Goal: Transaction & Acquisition: Obtain resource

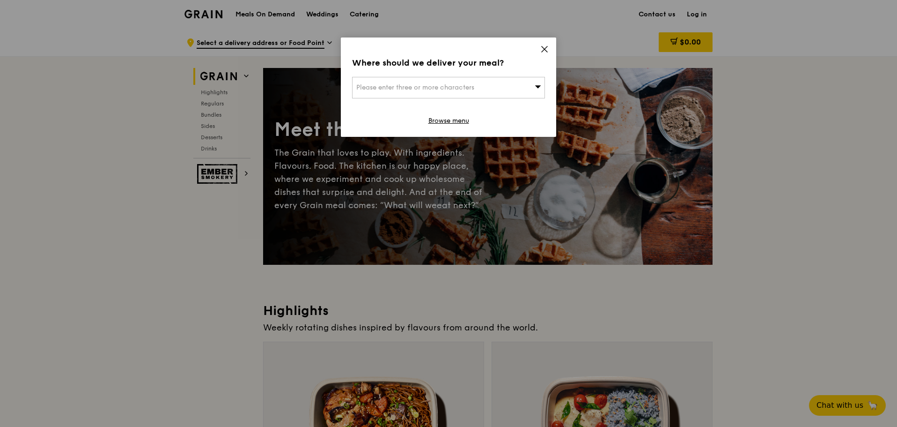
click at [543, 47] on icon at bounding box center [544, 49] width 8 height 8
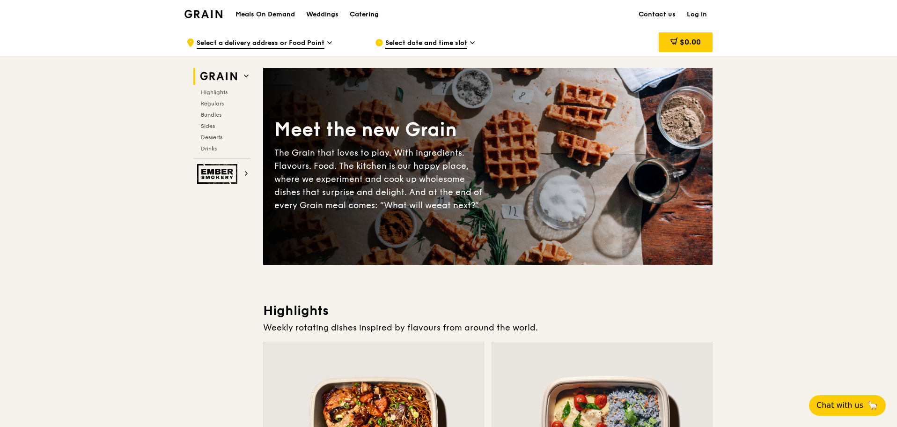
click at [356, 13] on div "Catering" at bounding box center [364, 14] width 29 height 28
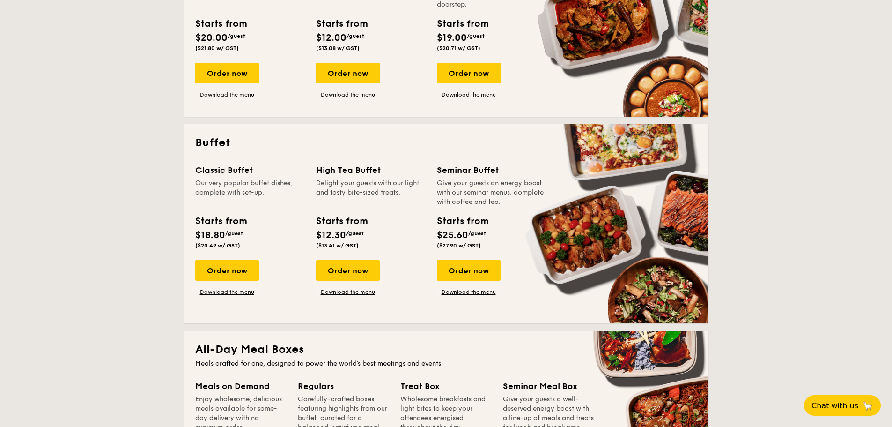
scroll to position [328, 0]
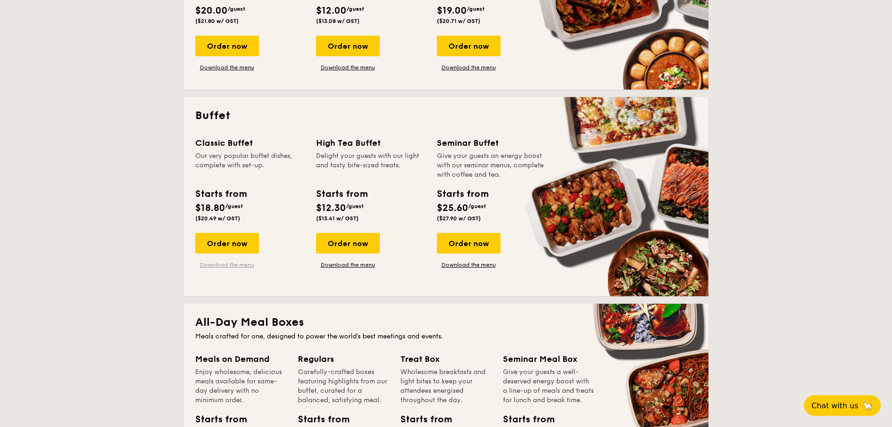
click at [231, 263] on link "Download the menu" at bounding box center [227, 264] width 64 height 7
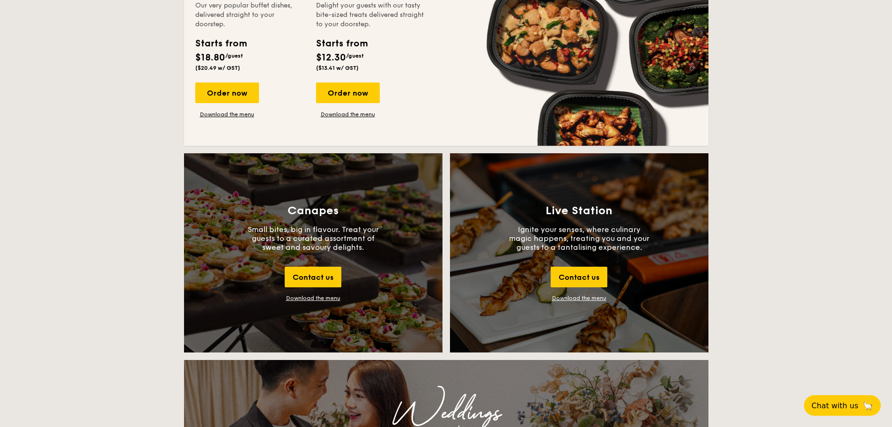
scroll to position [890, 0]
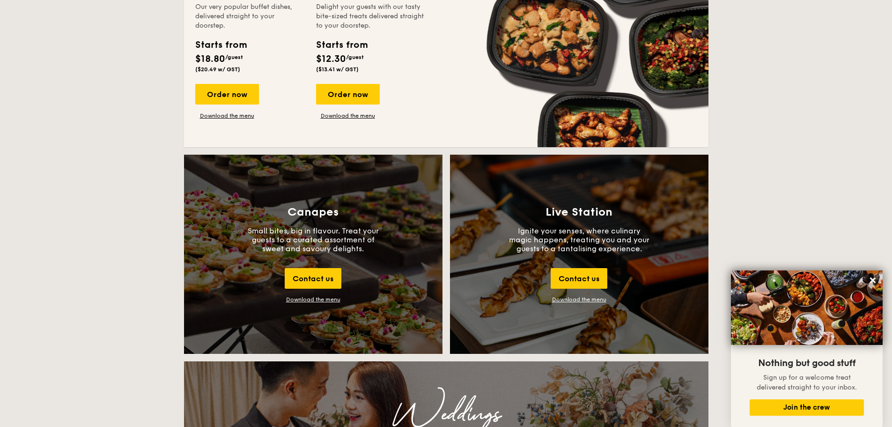
click at [577, 298] on link "Download the menu" at bounding box center [579, 299] width 54 height 7
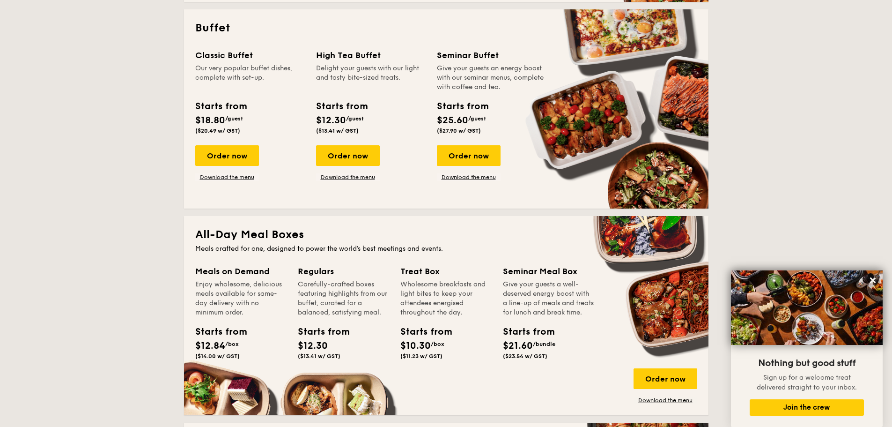
scroll to position [234, 0]
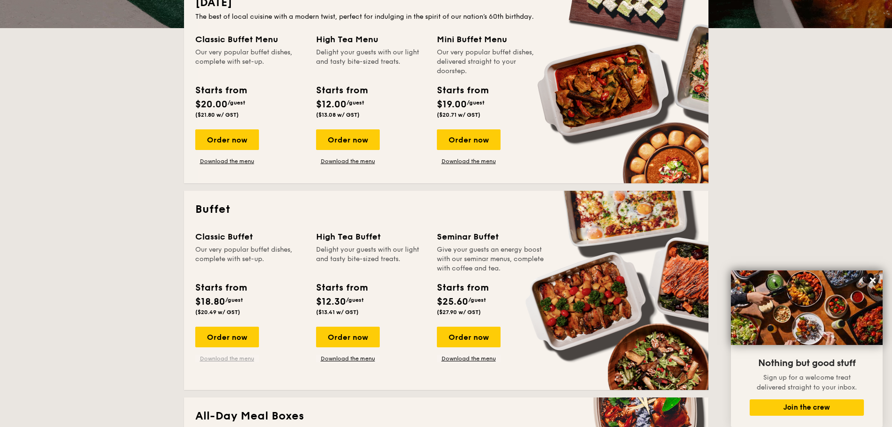
click at [225, 359] on link "Download the menu" at bounding box center [227, 357] width 64 height 7
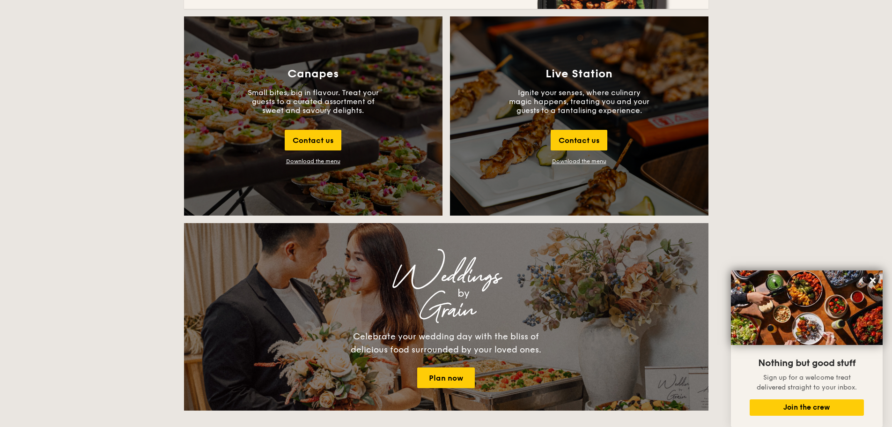
scroll to position [983, 0]
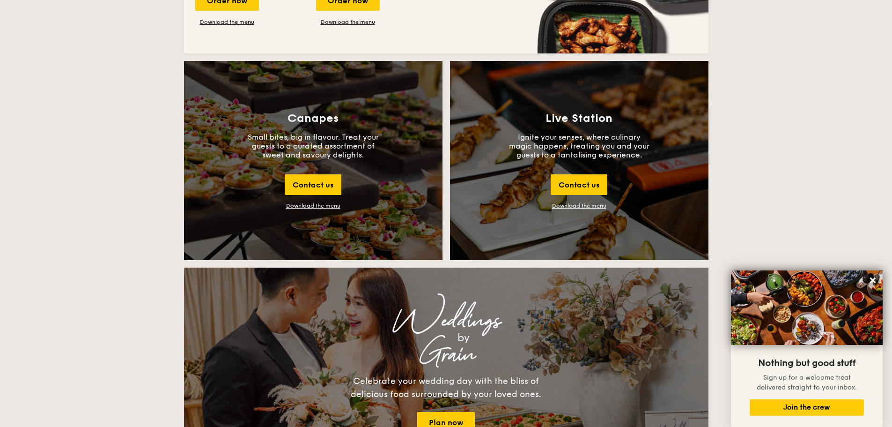
click at [328, 205] on div "Download the menu" at bounding box center [313, 205] width 54 height 7
